Goal: Information Seeking & Learning: Learn about a topic

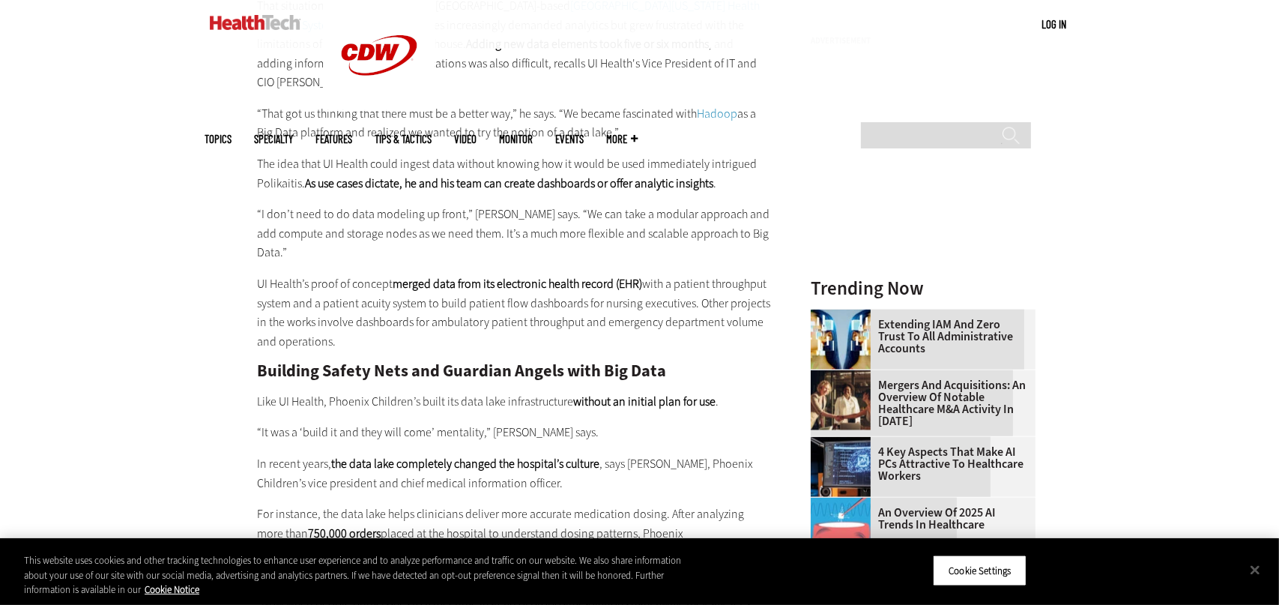
click at [515, 276] on strong "merged data from its electronic health record (EHR)" at bounding box center [517, 284] width 249 height 16
click at [1264, 569] on button "Close" at bounding box center [1254, 569] width 33 height 33
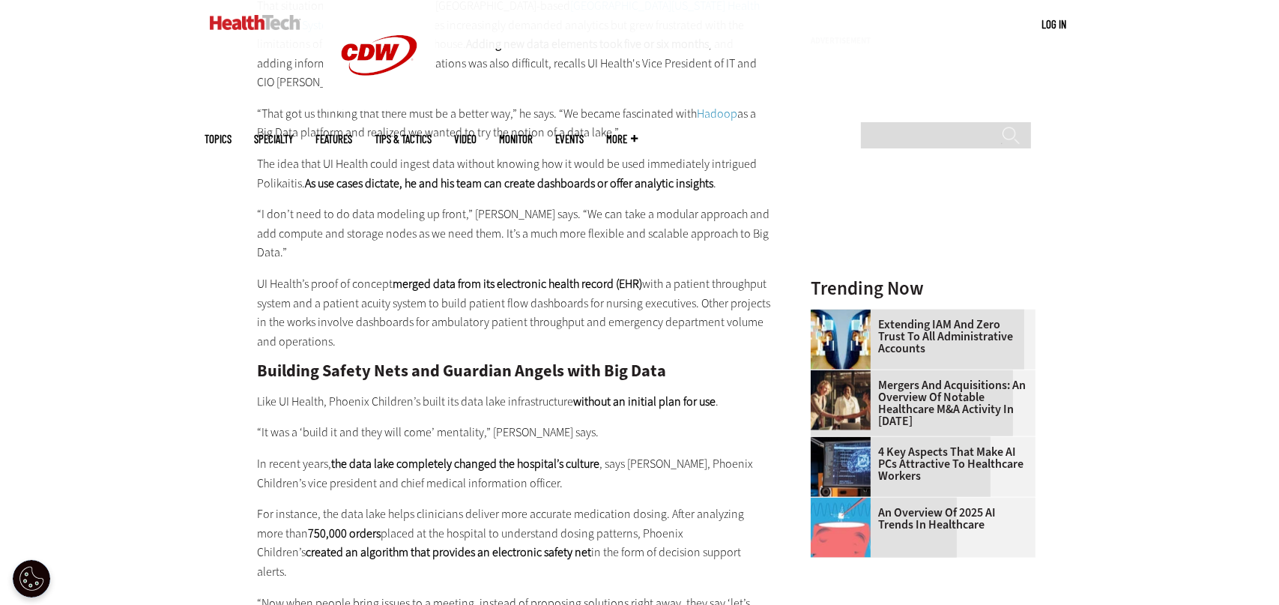
click at [491, 274] on p "UI Health’s proof of concept merged data from its electronic health record (EHR…" at bounding box center [515, 312] width 514 height 76
click at [523, 363] on h2 "Building Safety Nets and Guardian Angels with Big Data" at bounding box center [515, 371] width 514 height 16
click at [523, 392] on p "Like UI Health, Phoenix Children’s built its data lake infrastructure without a…" at bounding box center [515, 401] width 514 height 19
click at [554, 392] on p "Like UI Health, Phoenix Children’s built its data lake infrastructure without a…" at bounding box center [515, 401] width 514 height 19
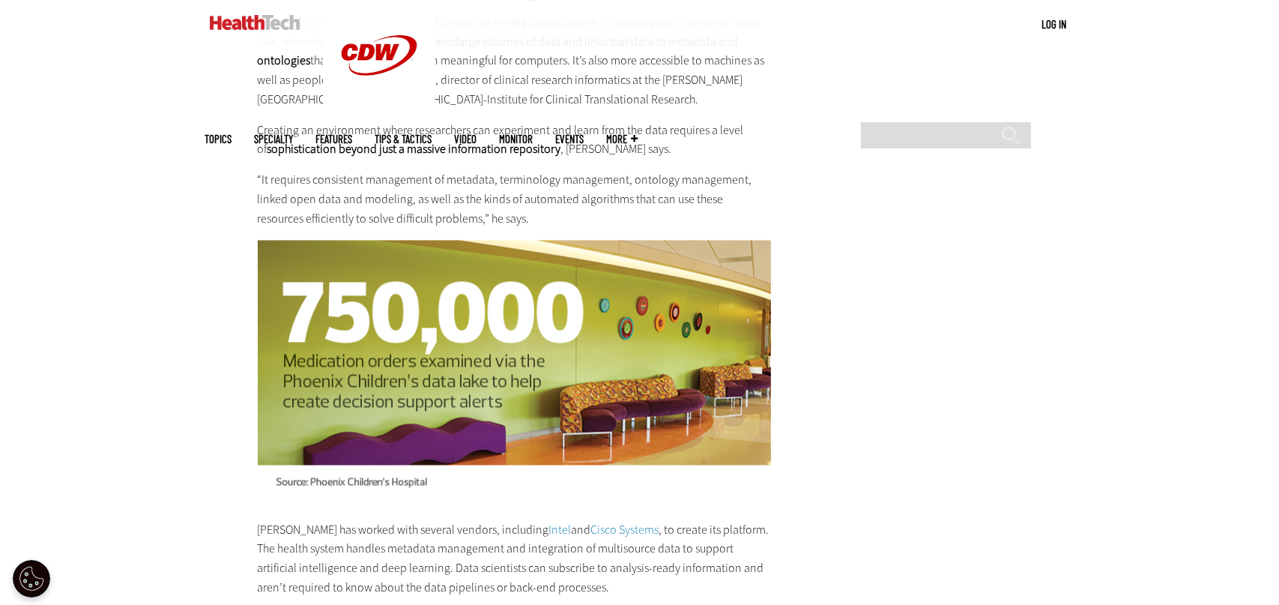
scroll to position [2987, 0]
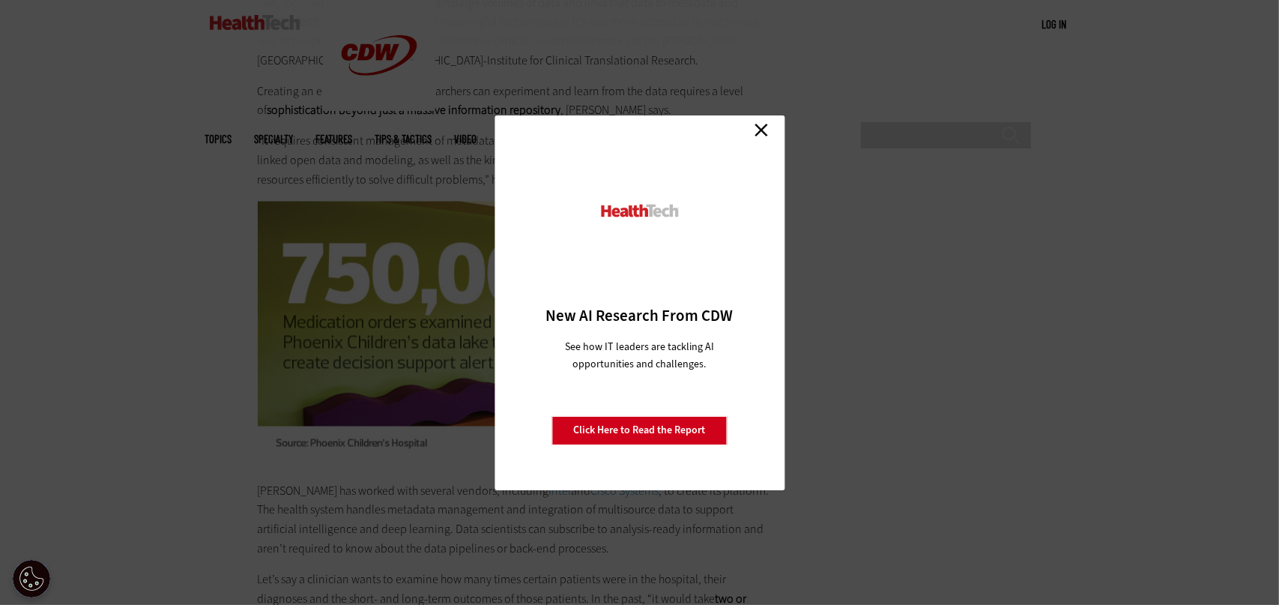
click at [765, 132] on link "Close" at bounding box center [761, 130] width 22 height 22
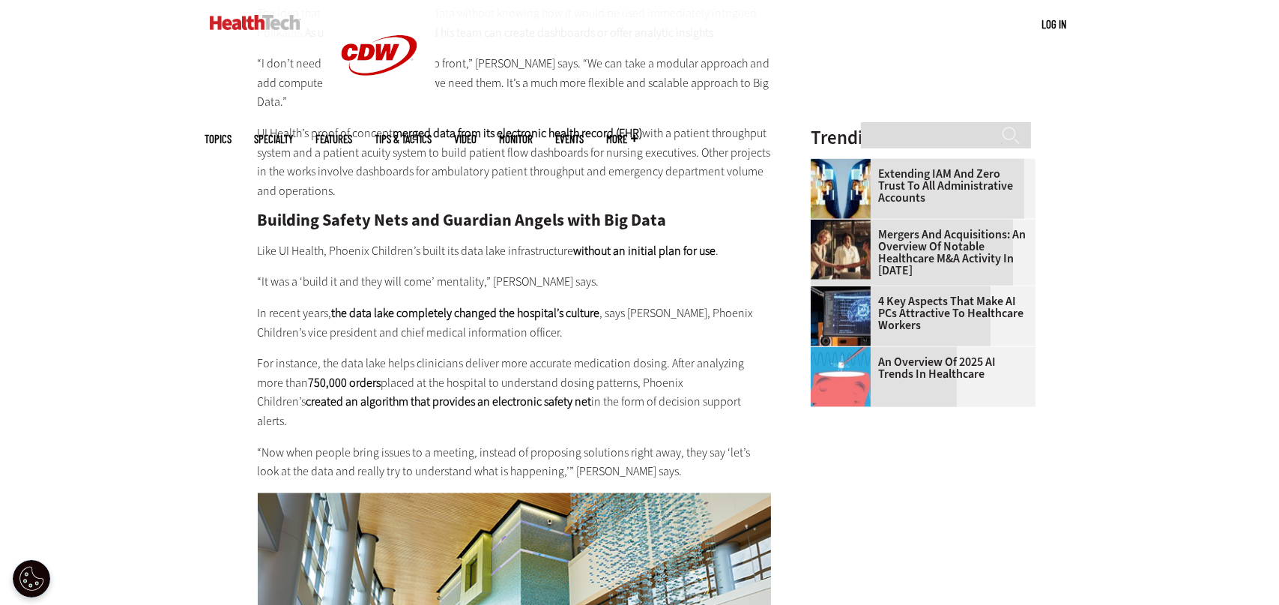
scroll to position [1939, 0]
click at [586, 178] on div "When [PERSON_NAME] arrived at [GEOGRAPHIC_DATA] to serve as CIO in [DATE], the …" at bounding box center [515, 591] width 514 height 3167
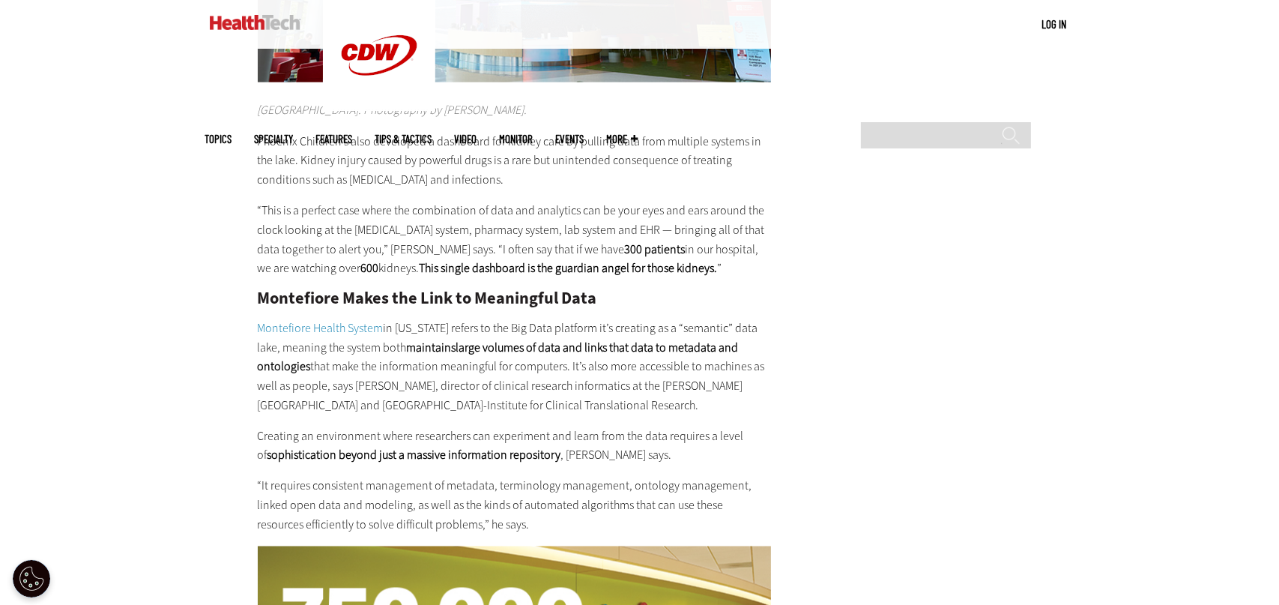
scroll to position [2553, 0]
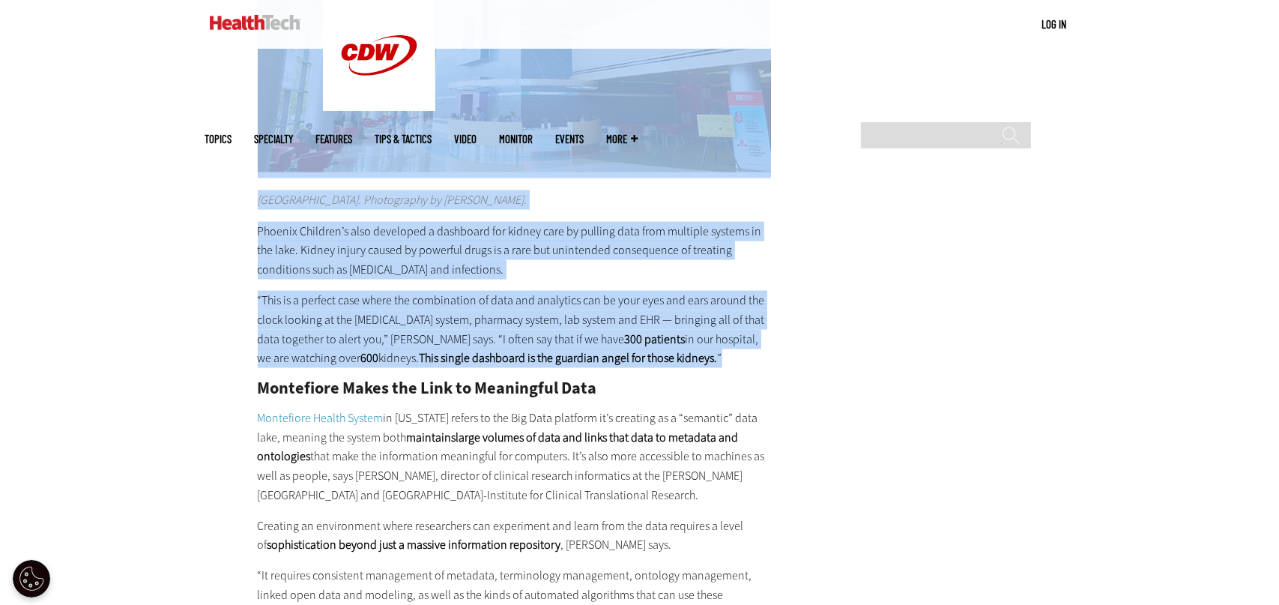
drag, startPoint x: 255, startPoint y: 160, endPoint x: 736, endPoint y: 288, distance: 498.6
click at [736, 288] on article "[DATE] Twitter Facebook LinkedIn Reddit Flipboard Email Data Analytics Provider…" at bounding box center [500, 116] width 544 height 4015
copy div "Loremips Dolors Amet con Adipisci Elitse doei Tem Inci Utla ET Dolore, Magnaal …"
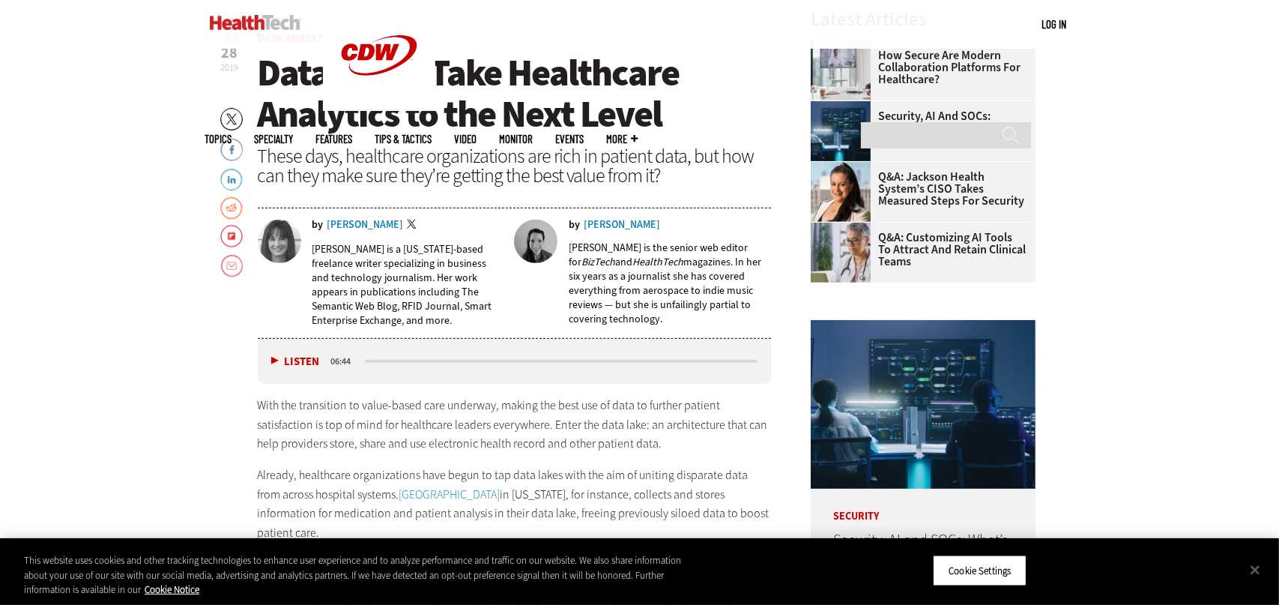
scroll to position [444, 0]
